Goal: Find contact information: Find contact information

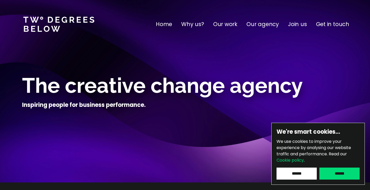
click at [337, 176] on input "******" at bounding box center [340, 173] width 40 height 12
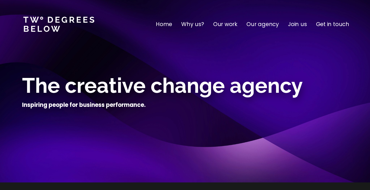
click at [336, 23] on p "Get in touch" at bounding box center [332, 24] width 33 height 8
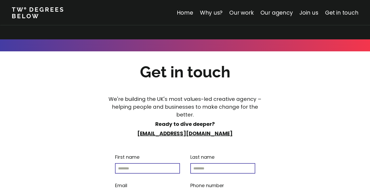
scroll to position [2045, 0]
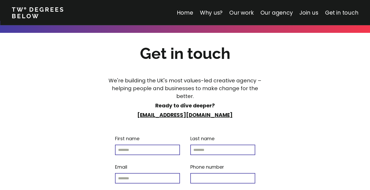
click at [314, 119] on div at bounding box center [185, 122] width 374 height 7
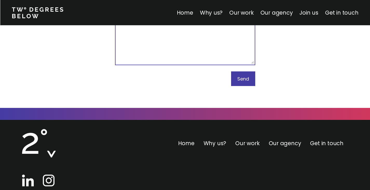
scroll to position [2270, 0]
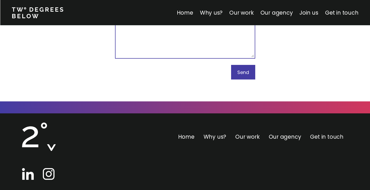
click at [327, 133] on link "Get in touch" at bounding box center [326, 137] width 33 height 8
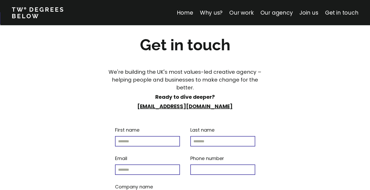
scroll to position [2045, 0]
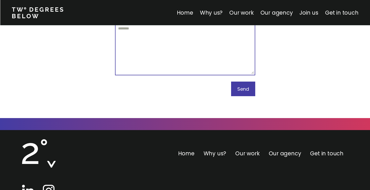
scroll to position [2270, 0]
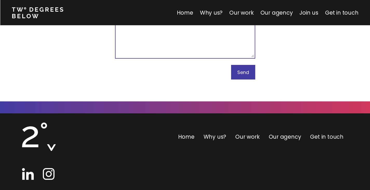
click at [323, 133] on link "Get in touch" at bounding box center [326, 137] width 33 height 8
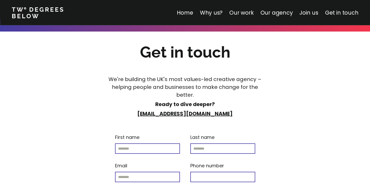
scroll to position [2045, 0]
